Goal: Information Seeking & Learning: Find specific fact

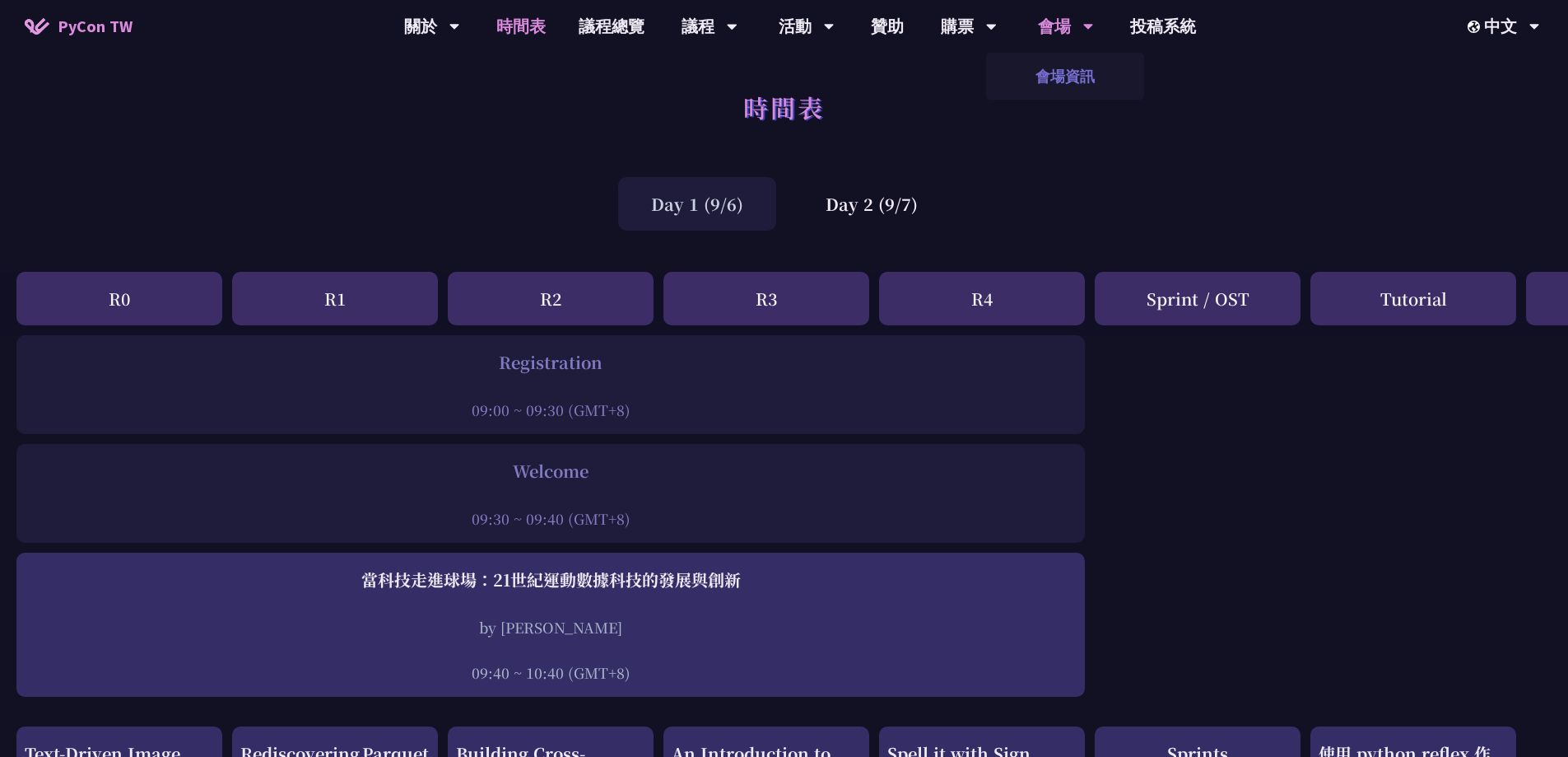
click at [1062, 70] on link "會場資訊" at bounding box center [1065, 76] width 158 height 39
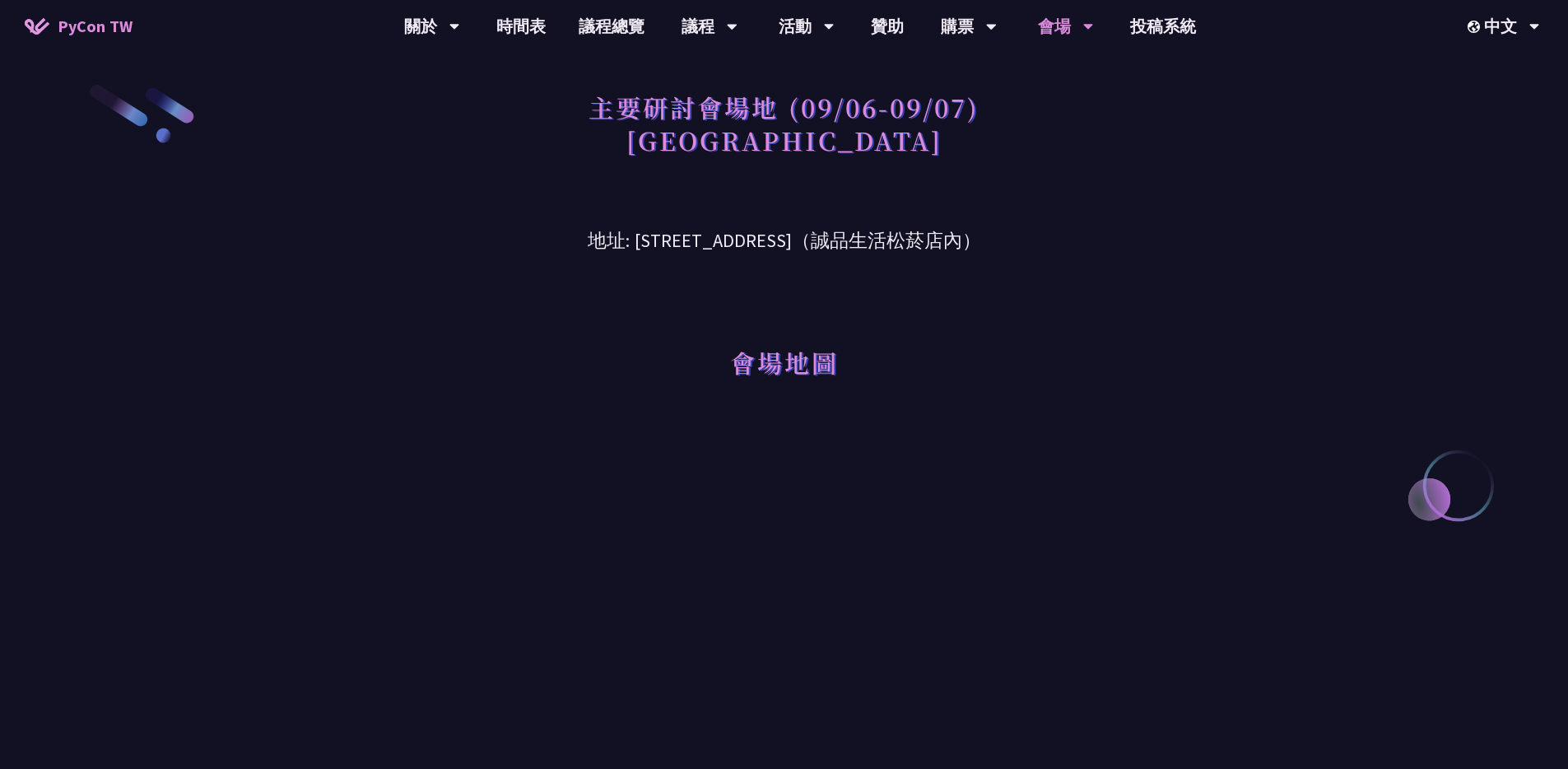
drag, startPoint x: 677, startPoint y: 274, endPoint x: 700, endPoint y: 202, distance: 75.6
click at [677, 273] on div "會場地圖" at bounding box center [785, 339] width 857 height 169
drag, startPoint x: 756, startPoint y: 212, endPoint x: 736, endPoint y: 275, distance: 66.1
click at [756, 213] on h3 "地址: [STREET_ADDRESS]（誠品生活松菸店內）" at bounding box center [785, 228] width 857 height 53
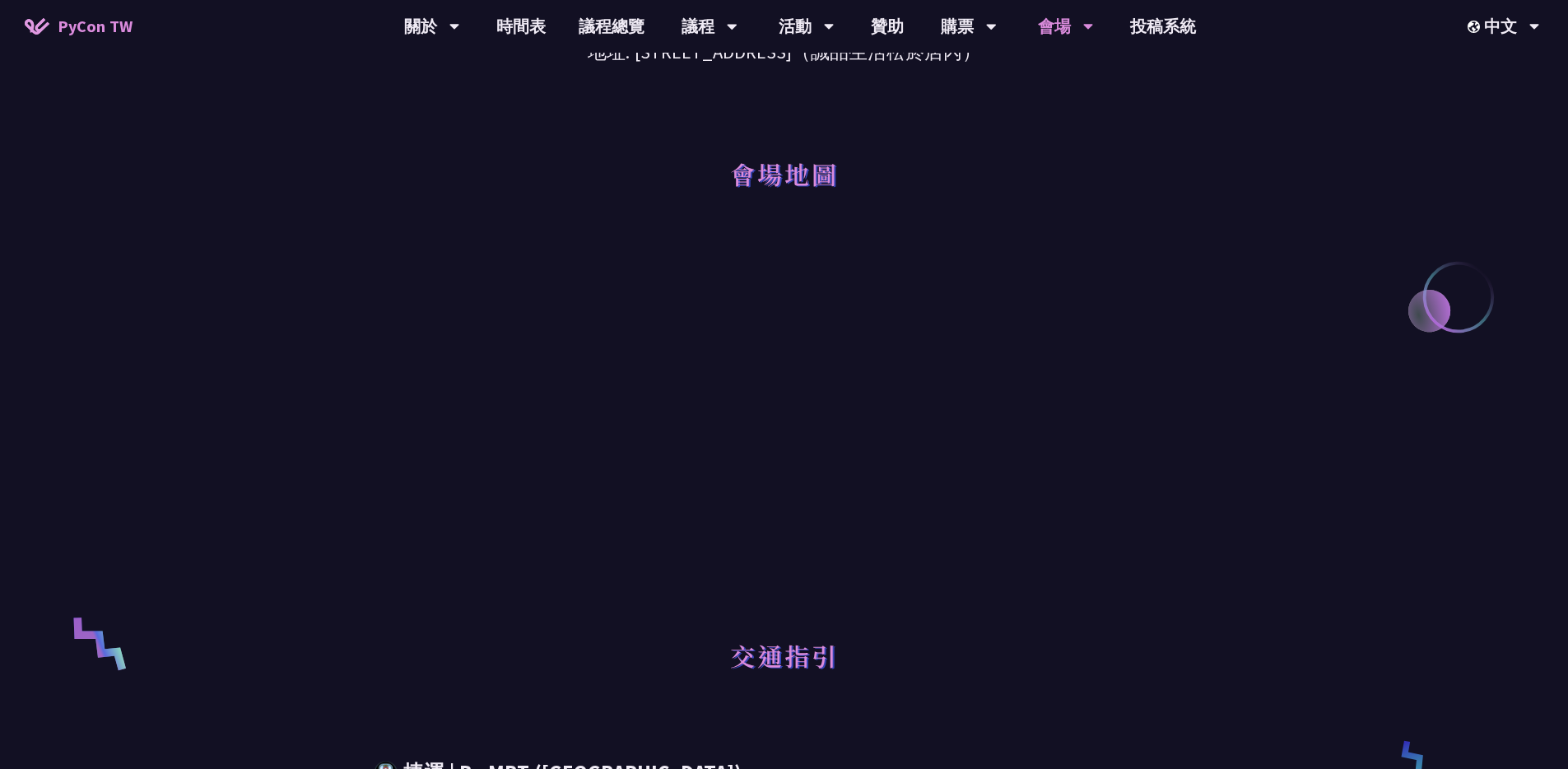
scroll to position [475, 0]
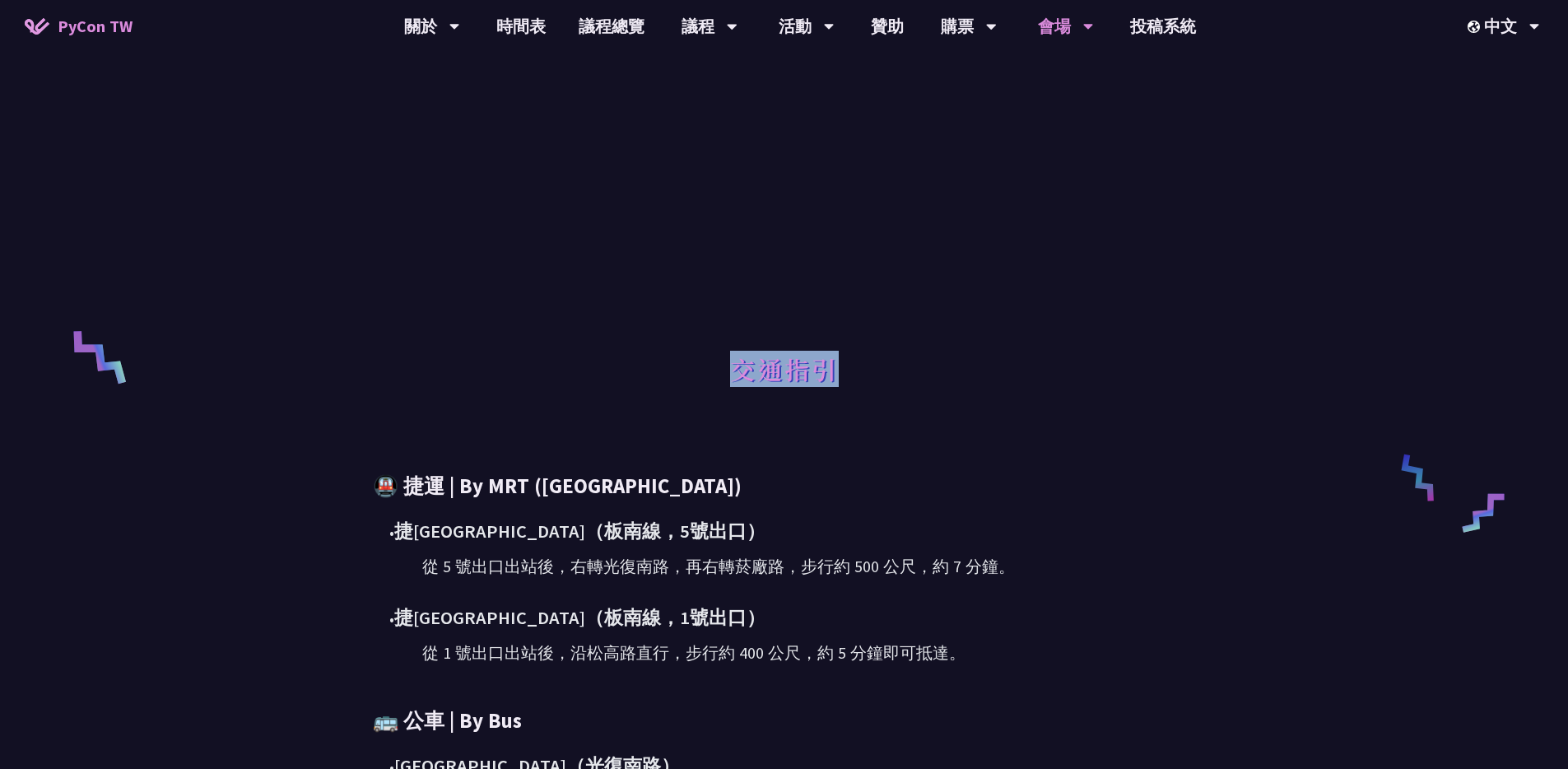
drag, startPoint x: 734, startPoint y: 369, endPoint x: 835, endPoint y: 373, distance: 101.1
click at [835, 373] on h1 "交通指引" at bounding box center [784, 369] width 109 height 50
copy h1 "交通指引"
drag, startPoint x: 1231, startPoint y: 393, endPoint x: 1213, endPoint y: 386, distance: 19.3
click at [1227, 392] on div "主要研討會場地 (09/06-09/07) [GEOGRAPHIC_DATA] 地址: [STREET_ADDRESS]（誠品生活松菸店內） 會場地圖 交通指…" at bounding box center [784, 365] width 1568 height 1680
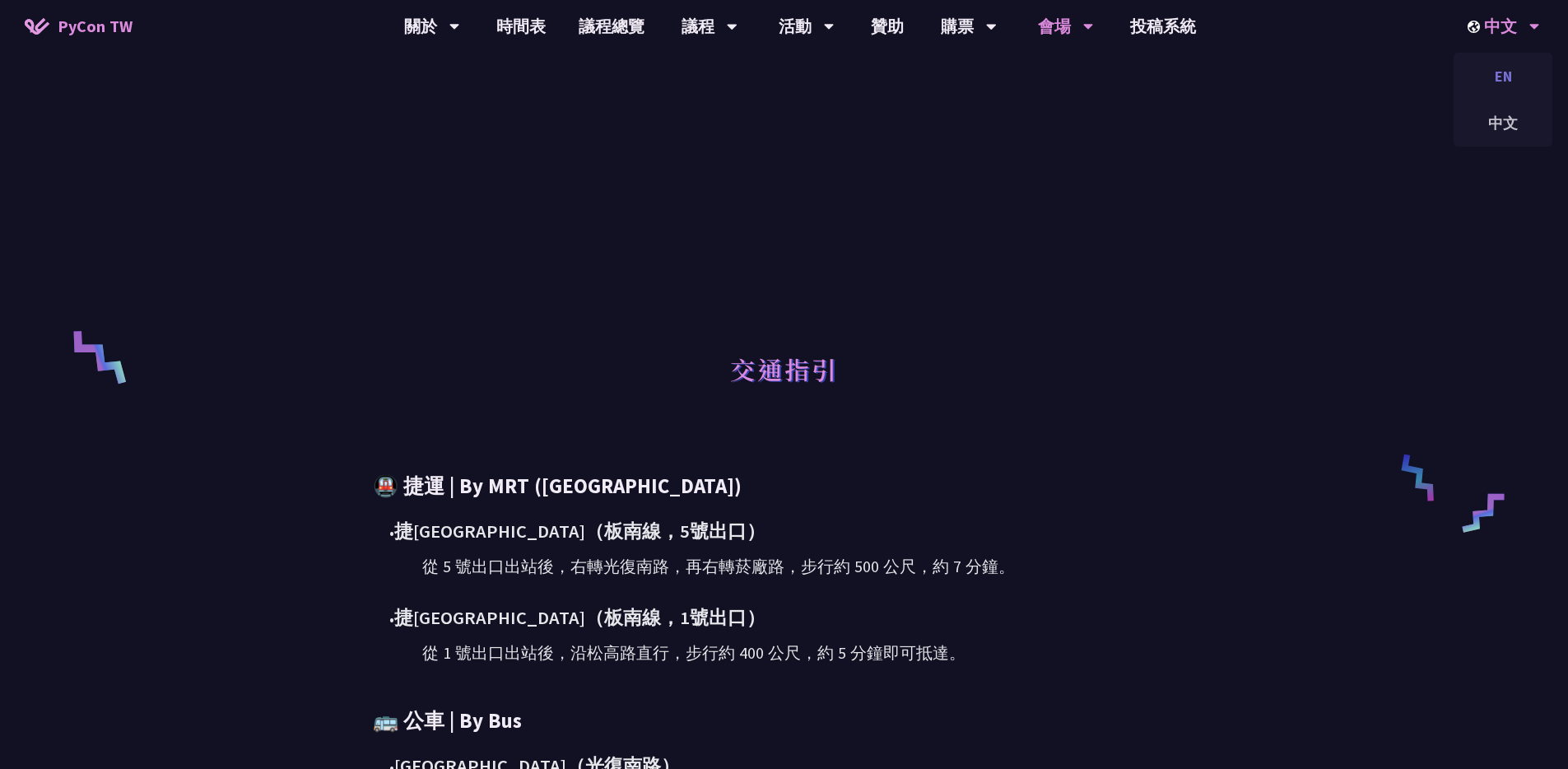
click at [1510, 73] on div "EN" at bounding box center [1503, 76] width 99 height 39
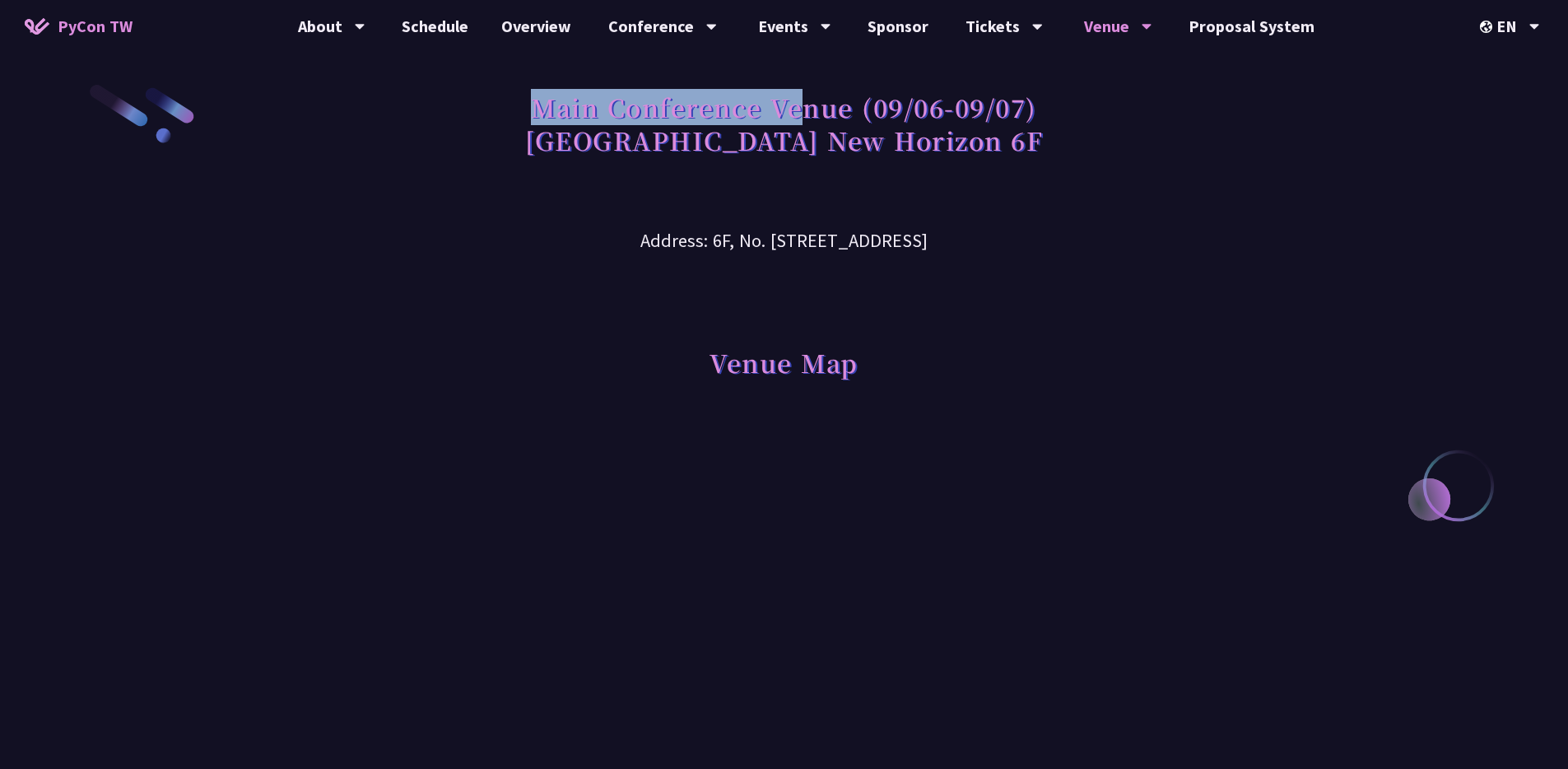
drag, startPoint x: 537, startPoint y: 101, endPoint x: 811, endPoint y: 103, distance: 274.0
click at [811, 103] on h1 "Main Conference Venue (09/06-09/07) [GEOGRAPHIC_DATA] New Horizon 6F" at bounding box center [784, 123] width 518 height 82
click at [642, 144] on h1 "Main Conference Venue (09/06-09/07) [GEOGRAPHIC_DATA] New Horizon 6F" at bounding box center [784, 123] width 518 height 82
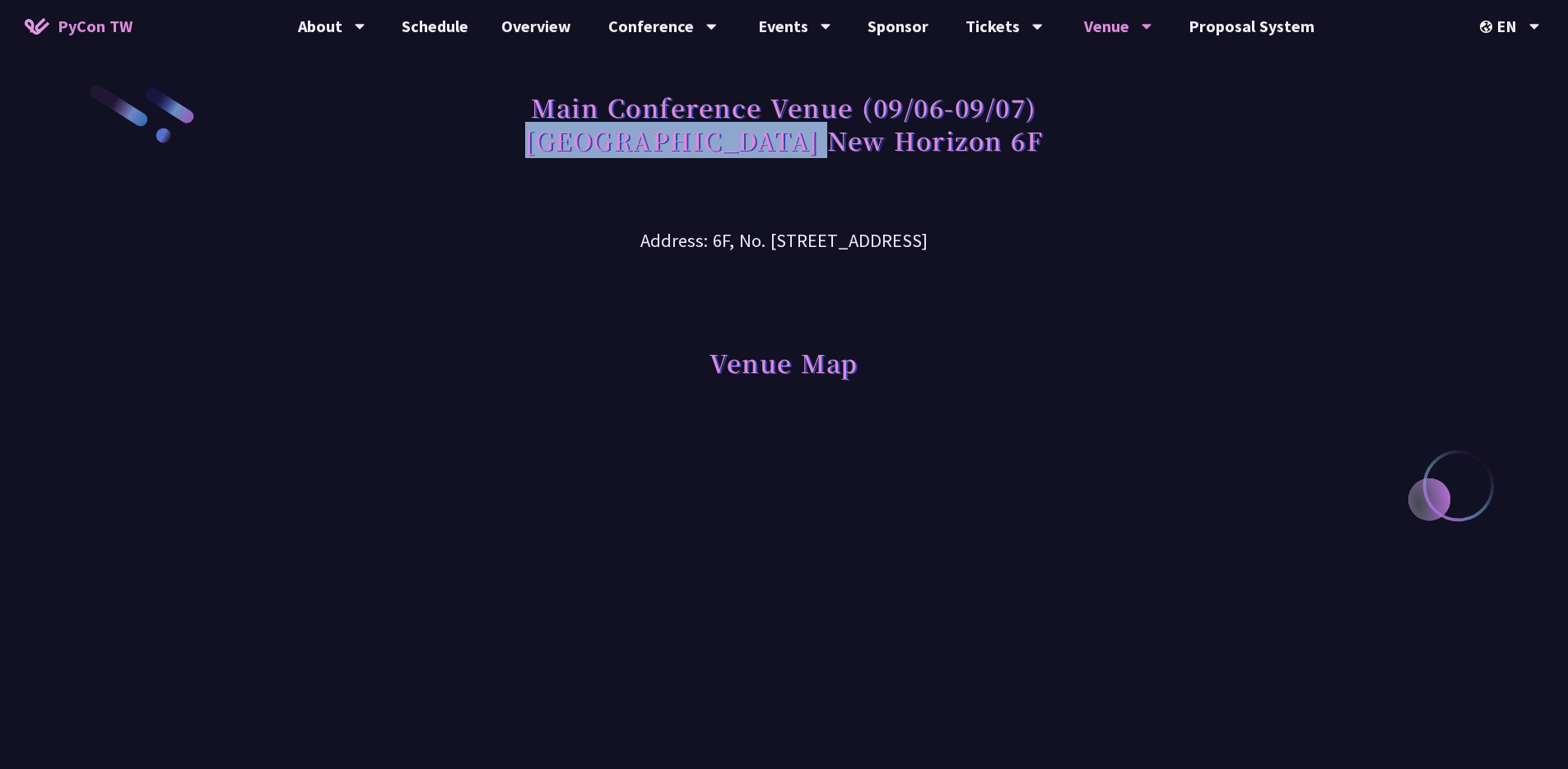
drag, startPoint x: 635, startPoint y: 141, endPoint x: 896, endPoint y: 143, distance: 261.0
click at [896, 143] on h1 "Main Conference Venue (09/06-09/07) [GEOGRAPHIC_DATA] New Horizon 6F" at bounding box center [784, 123] width 518 height 82
copy h1 "Taipei New Horizon"
drag, startPoint x: 520, startPoint y: 242, endPoint x: 693, endPoint y: 245, distance: 173.0
click at [820, 246] on h3 "Address: 6F, No. [STREET_ADDRESS]" at bounding box center [785, 228] width 857 height 53
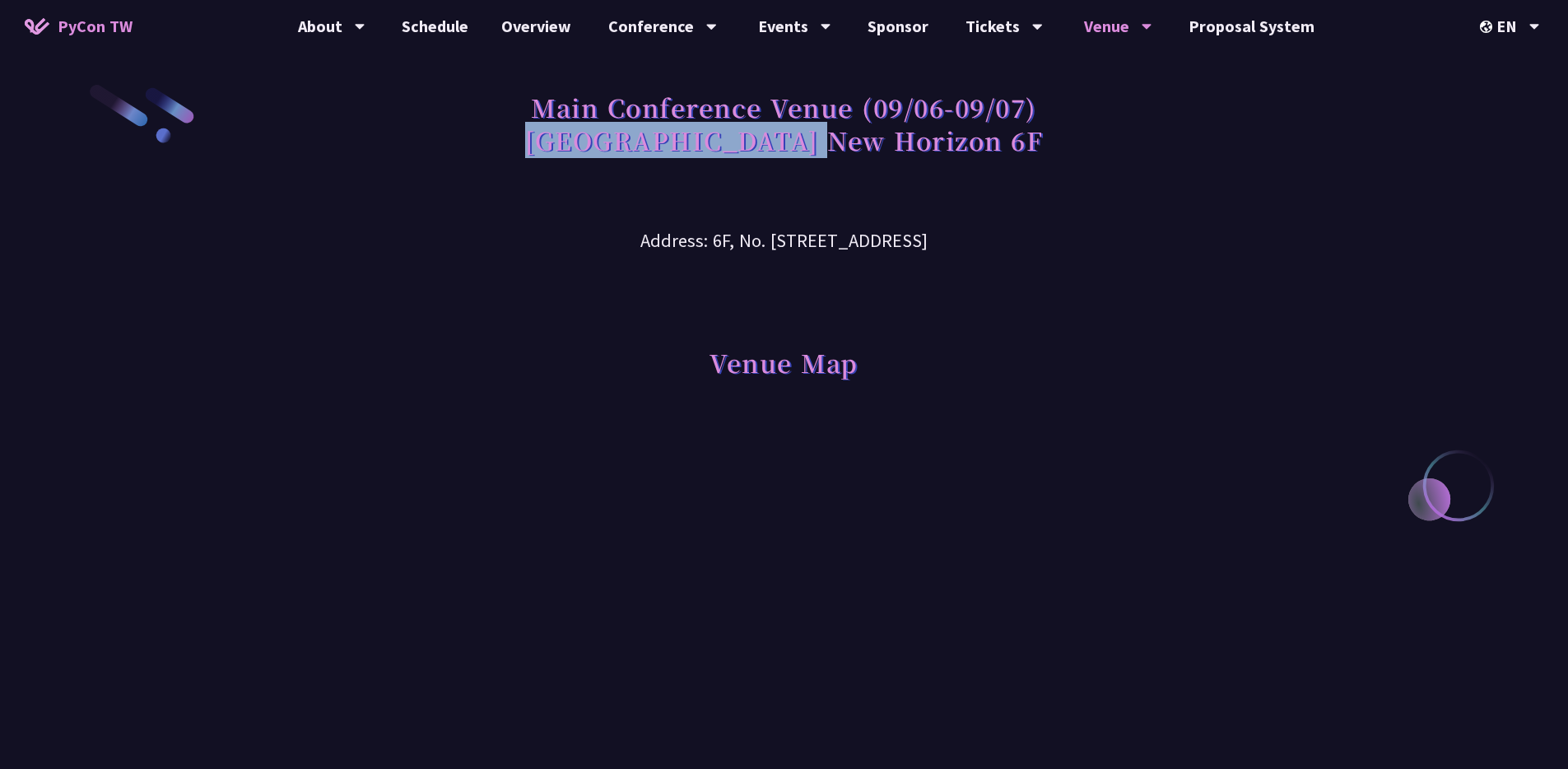
click at [676, 246] on h3 "Address: 6F, No. [STREET_ADDRESS]" at bounding box center [785, 228] width 857 height 53
drag, startPoint x: 600, startPoint y: 239, endPoint x: 1055, endPoint y: 236, distance: 455.0
click at [1055, 236] on h3 "Address: 6F, No. [STREET_ADDRESS]" at bounding box center [785, 228] width 857 height 53
copy h3 "6F, No. [STREET_ADDRESS]"
drag, startPoint x: 1231, startPoint y: 191, endPoint x: 1170, endPoint y: 149, distance: 74.1
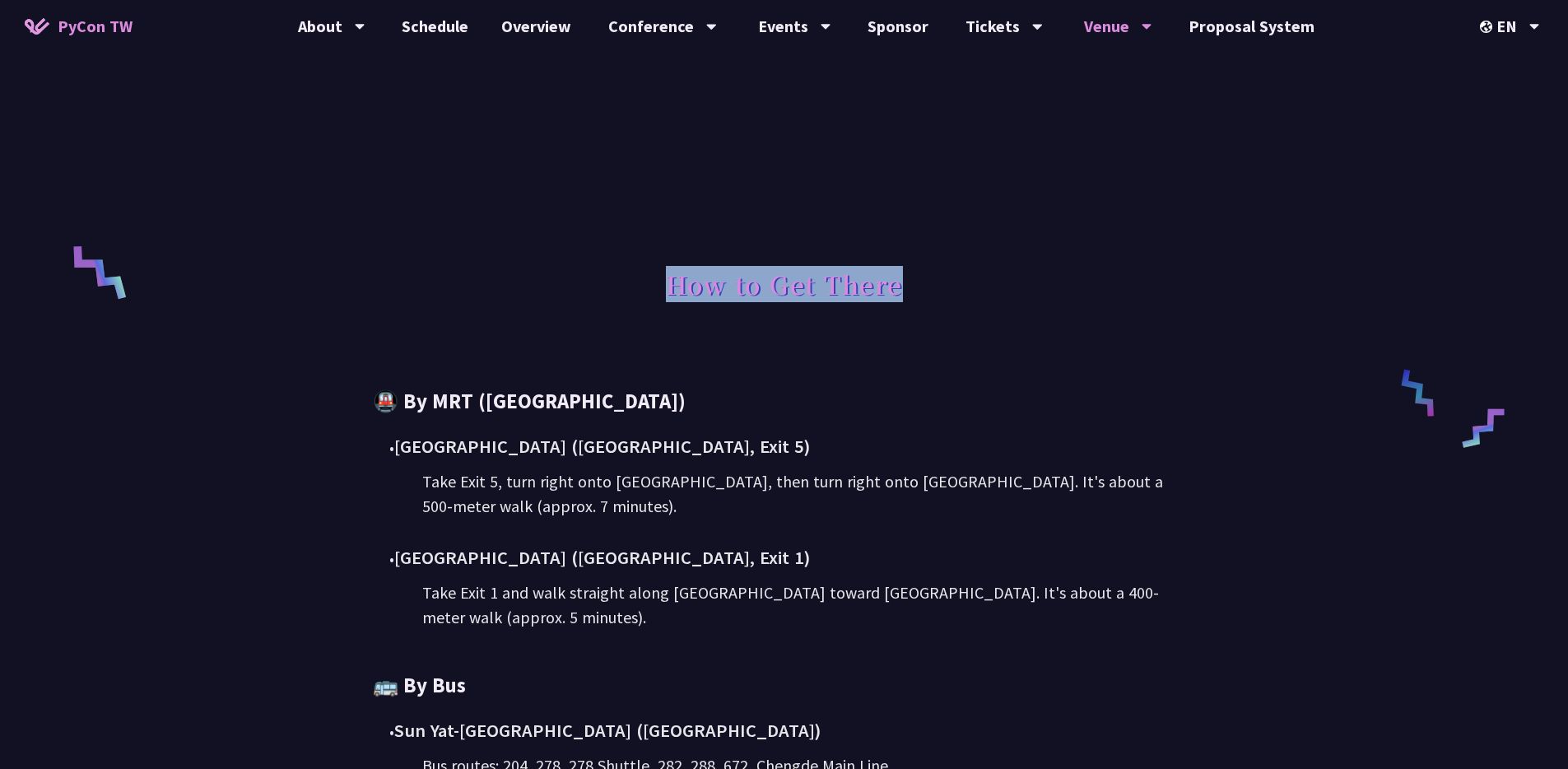
drag, startPoint x: 684, startPoint y: 294, endPoint x: 908, endPoint y: 297, distance: 224.0
click at [908, 297] on div "How to Get There" at bounding box center [785, 290] width 857 height 112
copy h1 "How to Get There"
